Goal: Navigation & Orientation: Go to known website

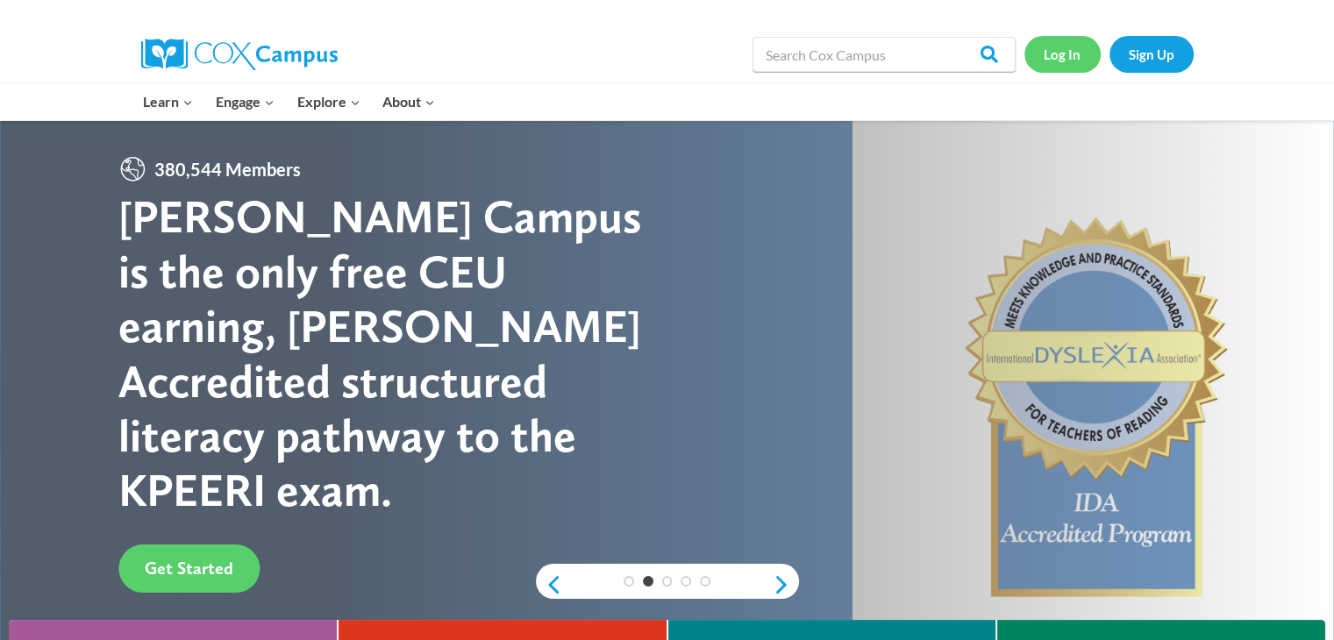
click at [1065, 53] on link "Log In" at bounding box center [1062, 54] width 76 height 36
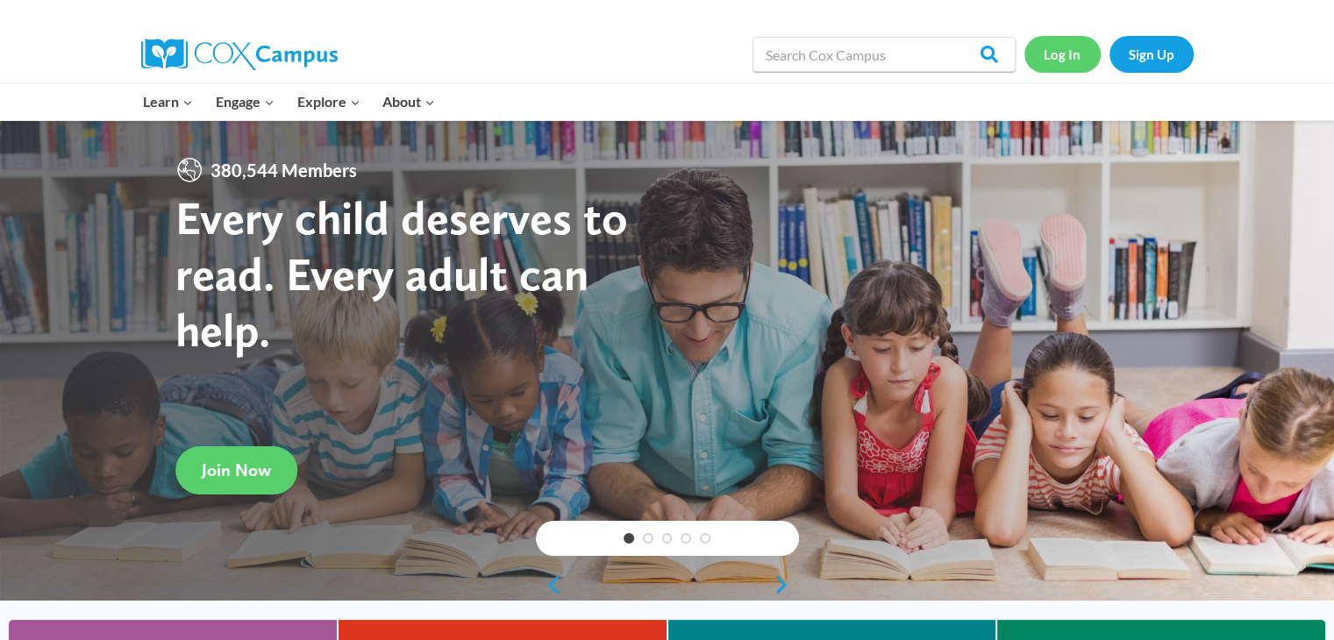
click at [1057, 50] on link "Log In" at bounding box center [1062, 54] width 76 height 36
